Goal: Find specific page/section: Find specific page/section

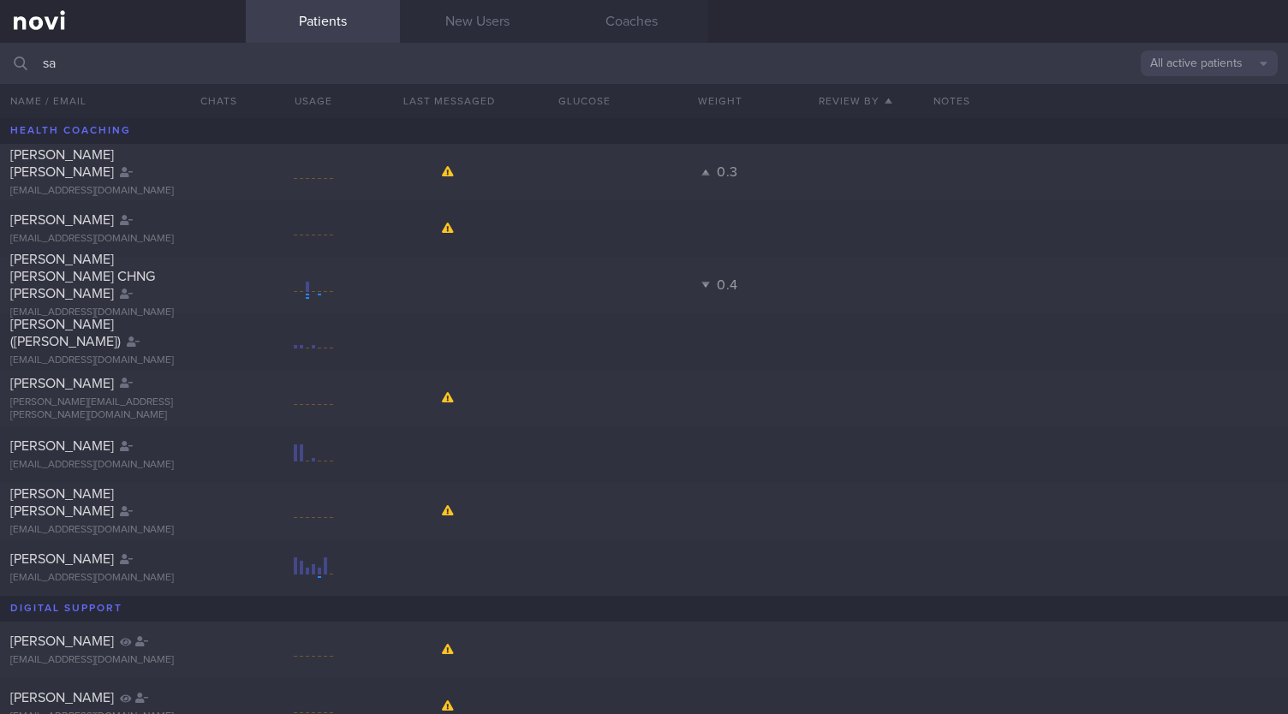
type input "s"
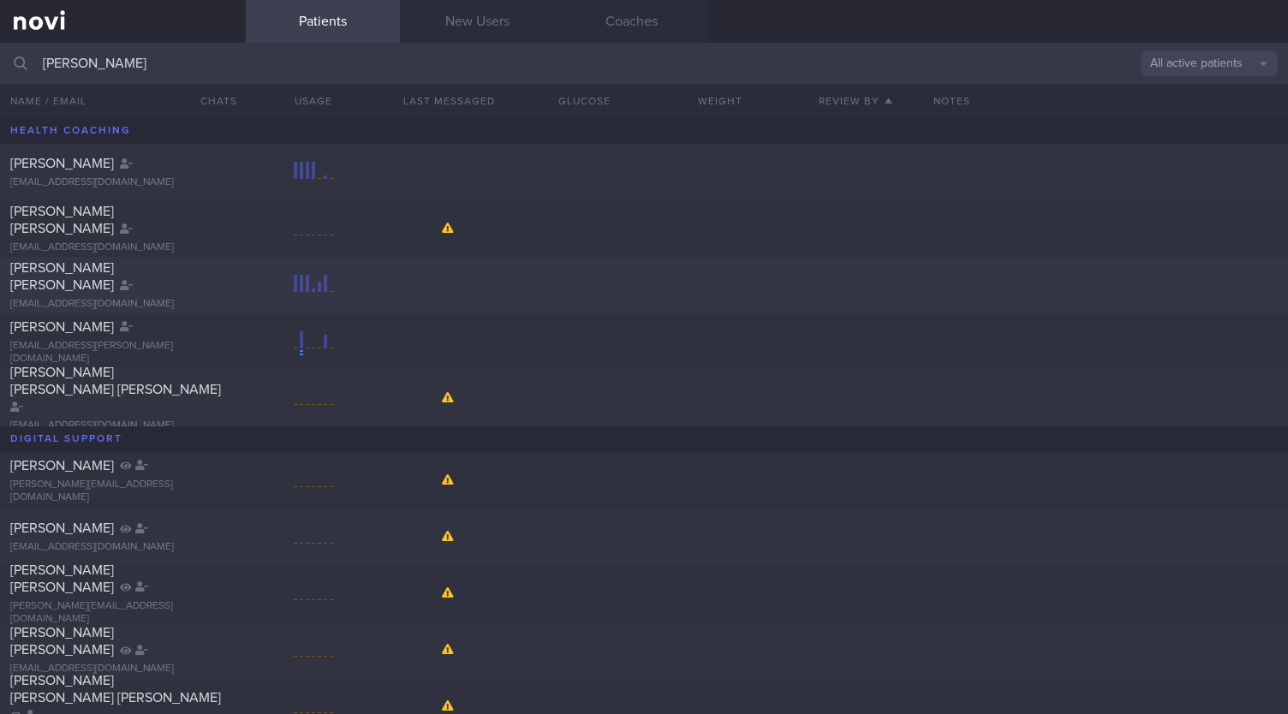
type input "[PERSON_NAME]"
click at [114, 273] on span "[PERSON_NAME] [PERSON_NAME]" at bounding box center [62, 276] width 104 height 31
select select "9"
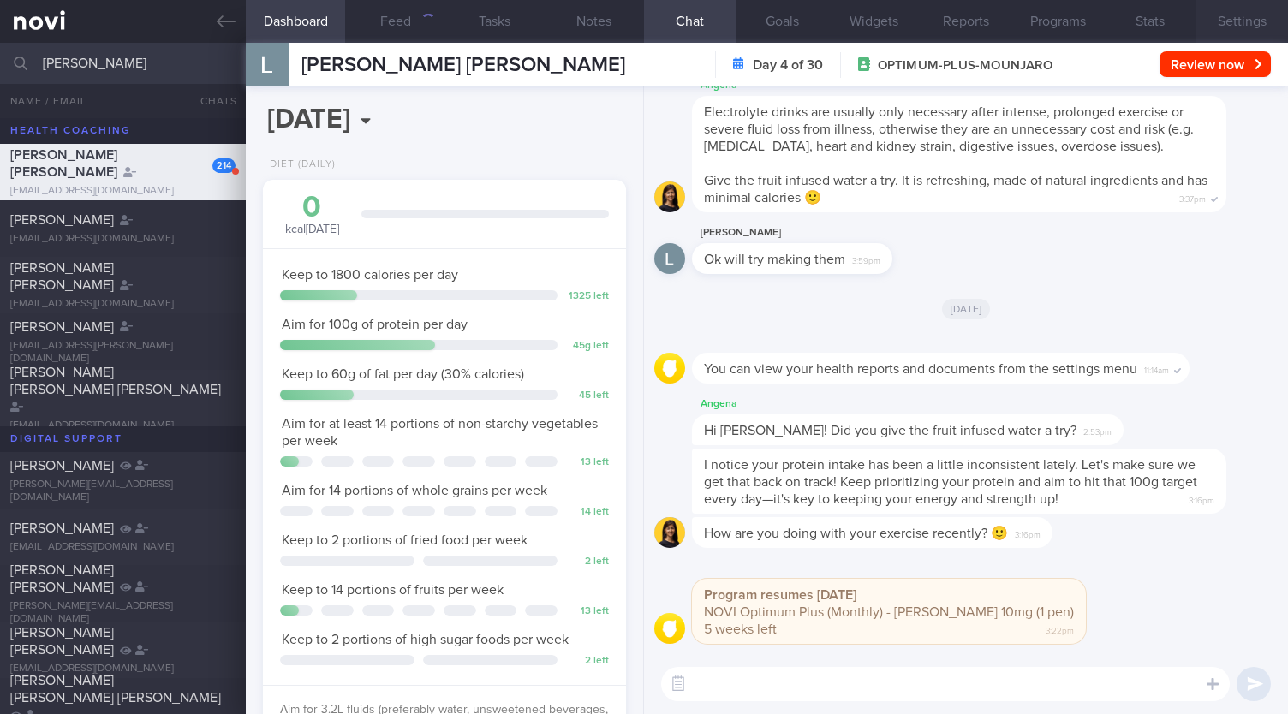
click at [1225, 28] on button "Settings" at bounding box center [1242, 21] width 92 height 43
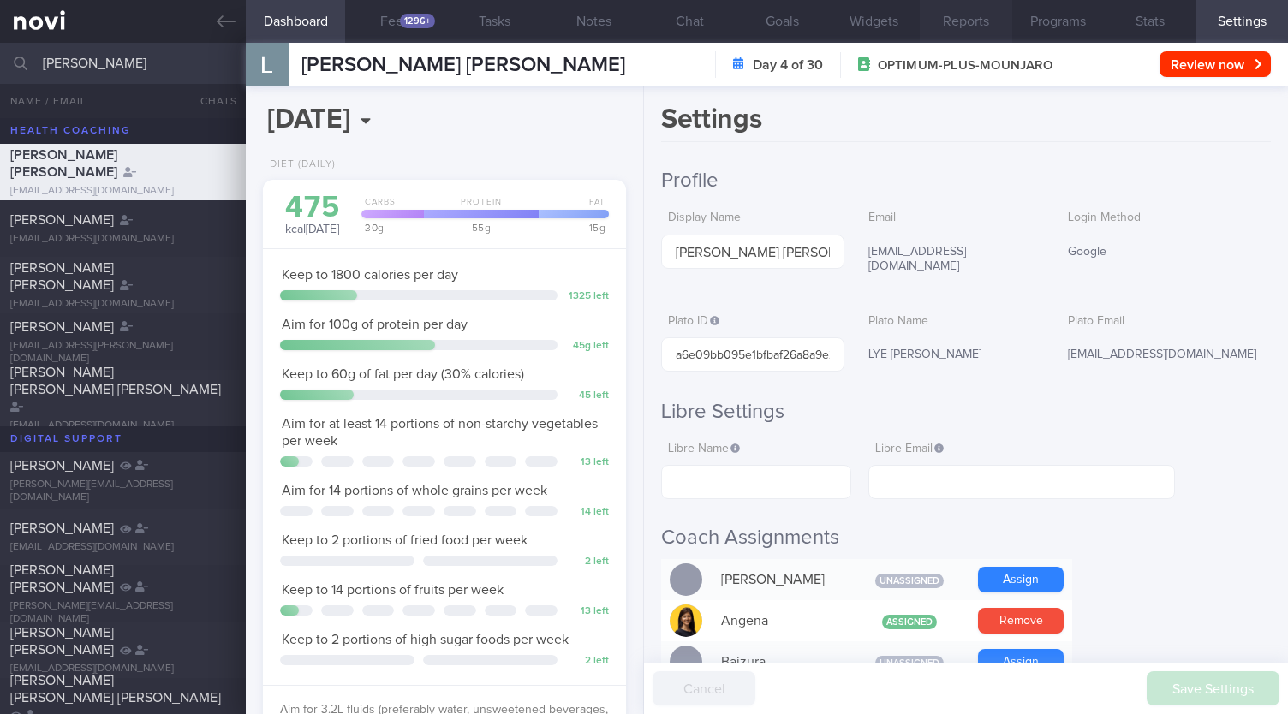
click at [936, 19] on button "Reports" at bounding box center [966, 21] width 92 height 43
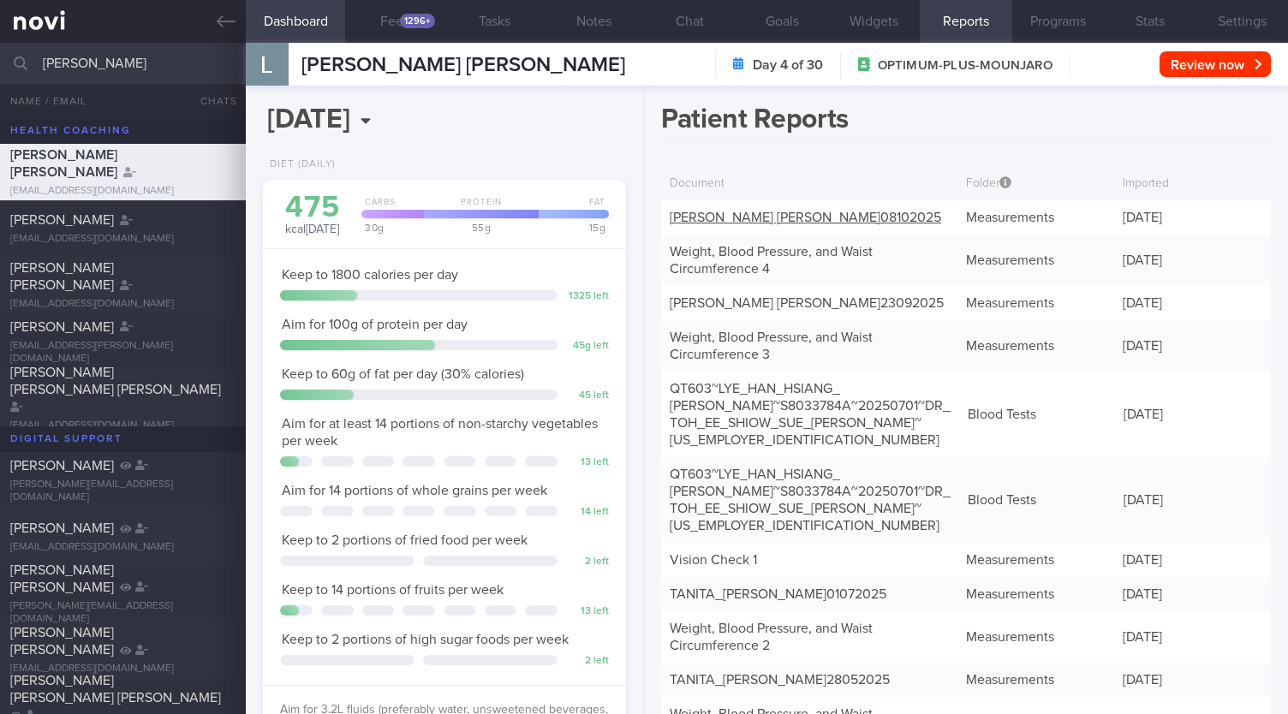
click at [740, 211] on link "[PERSON_NAME] [PERSON_NAME] 08102025" at bounding box center [805, 218] width 271 height 14
